Goal: Find specific page/section: Find specific page/section

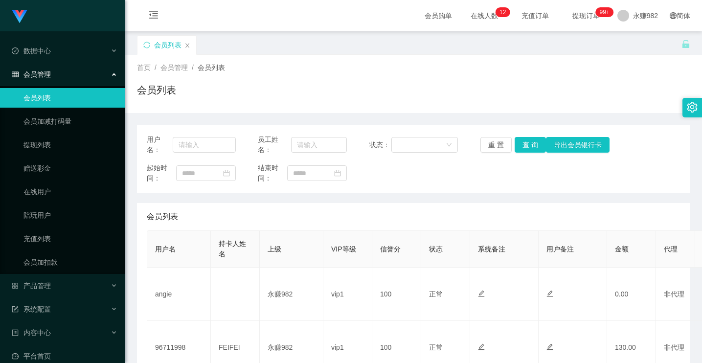
click at [615, 65] on div "首页 / 会员管理 / 会员列表 /" at bounding box center [413, 68] width 553 height 10
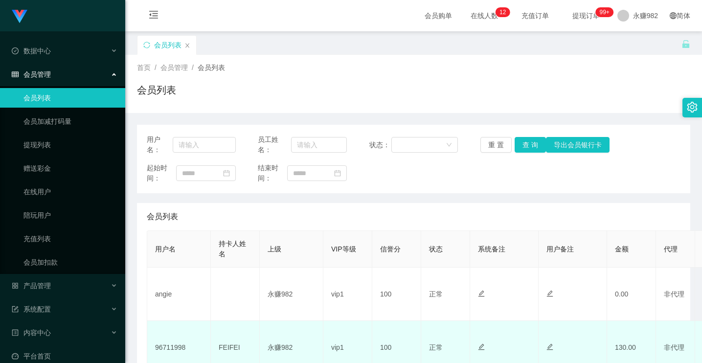
scroll to position [49, 0]
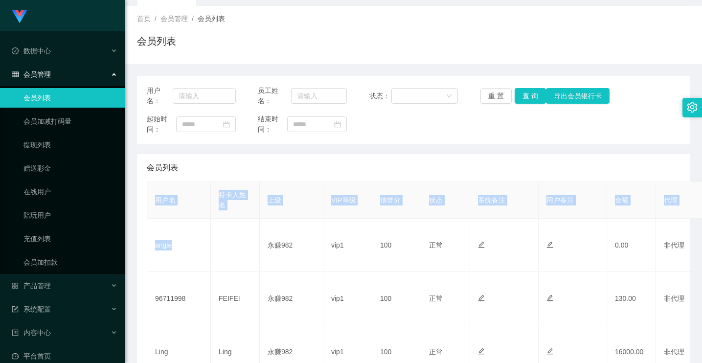
drag, startPoint x: 186, startPoint y: 247, endPoint x: 144, endPoint y: 245, distance: 41.6
copy table "用户名 持卡人姓名 上级 VIP等级 信誉分 状态 系统备注 用户备注 金额 代理 ip 操作 angie"
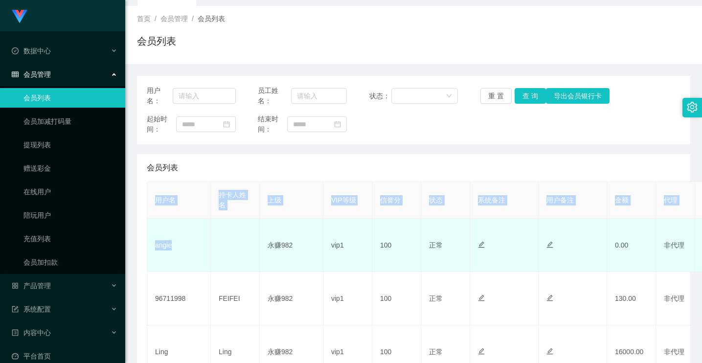
click at [189, 249] on td "angie" at bounding box center [179, 245] width 64 height 53
drag, startPoint x: 183, startPoint y: 244, endPoint x: 150, endPoint y: 247, distance: 33.4
click at [150, 247] on td "angie" at bounding box center [179, 245] width 64 height 53
copy td "angie"
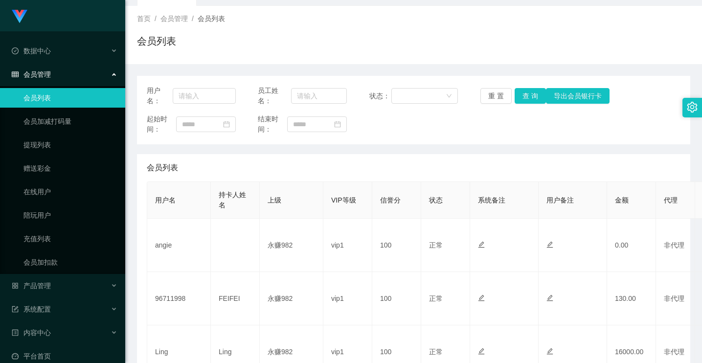
drag, startPoint x: 603, startPoint y: 41, endPoint x: 576, endPoint y: 41, distance: 26.4
click at [603, 41] on div "会员列表" at bounding box center [413, 45] width 553 height 22
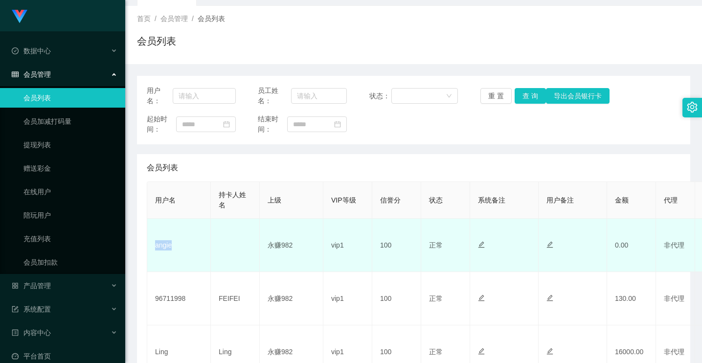
drag, startPoint x: 176, startPoint y: 249, endPoint x: 154, endPoint y: 248, distance: 21.5
click at [154, 248] on td "angie" at bounding box center [179, 245] width 64 height 53
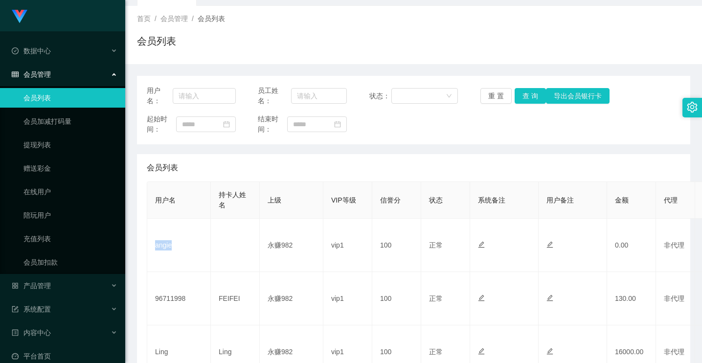
copy td "angie"
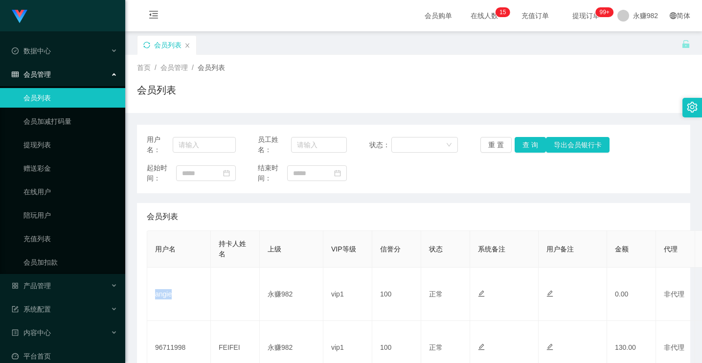
click at [146, 45] on icon "图标: sync" at bounding box center [146, 45] width 7 height 7
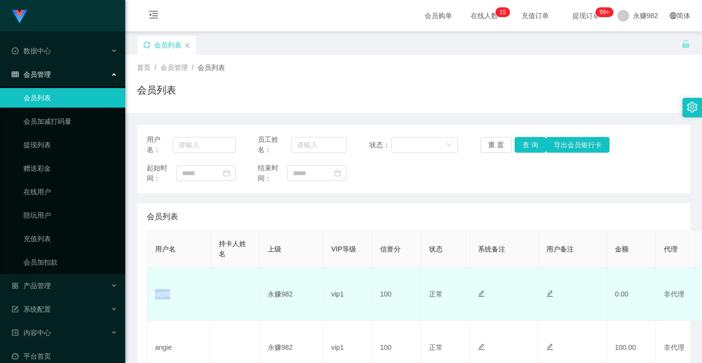
drag, startPoint x: 186, startPoint y: 292, endPoint x: 148, endPoint y: 298, distance: 38.5
click at [148, 298] on td "qq99" at bounding box center [179, 293] width 64 height 53
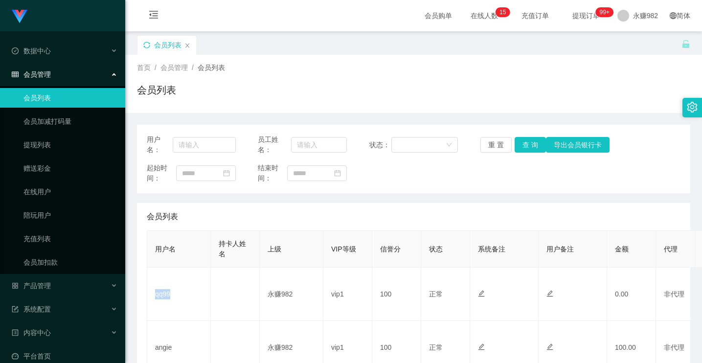
copy td "qq99"
click at [145, 44] on icon "图标: sync" at bounding box center [146, 45] width 7 height 7
click at [146, 43] on icon "图标: sync" at bounding box center [146, 45] width 7 height 7
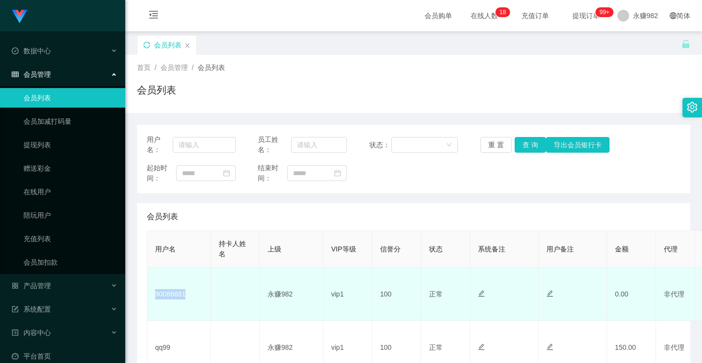
drag, startPoint x: 203, startPoint y: 295, endPoint x: 166, endPoint y: 271, distance: 44.4
click at [155, 291] on td "90086681" at bounding box center [179, 293] width 64 height 53
copy td "90086681"
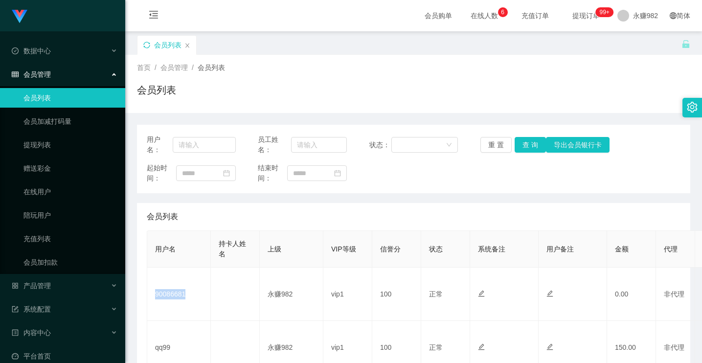
click at [145, 44] on icon "图标: sync" at bounding box center [146, 45] width 7 height 7
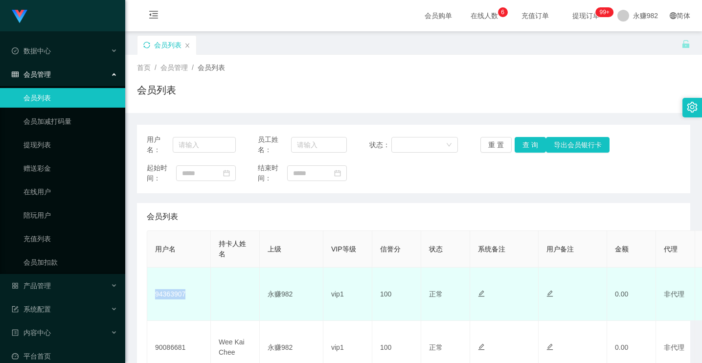
drag, startPoint x: 193, startPoint y: 296, endPoint x: 152, endPoint y: 293, distance: 41.6
click at [152, 293] on td "94363907" at bounding box center [179, 293] width 64 height 53
copy td "94363907"
